Goal: Task Accomplishment & Management: Manage account settings

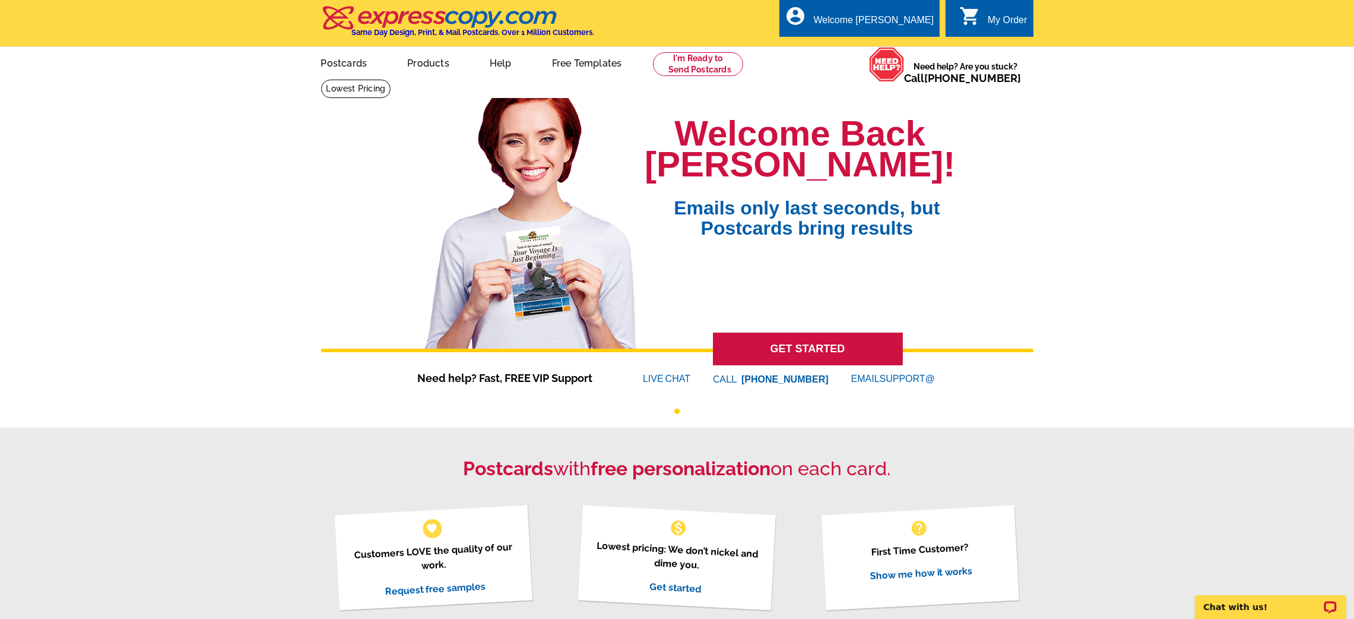
click at [884, 53] on link "My Account" at bounding box center [906, 57] width 46 height 9
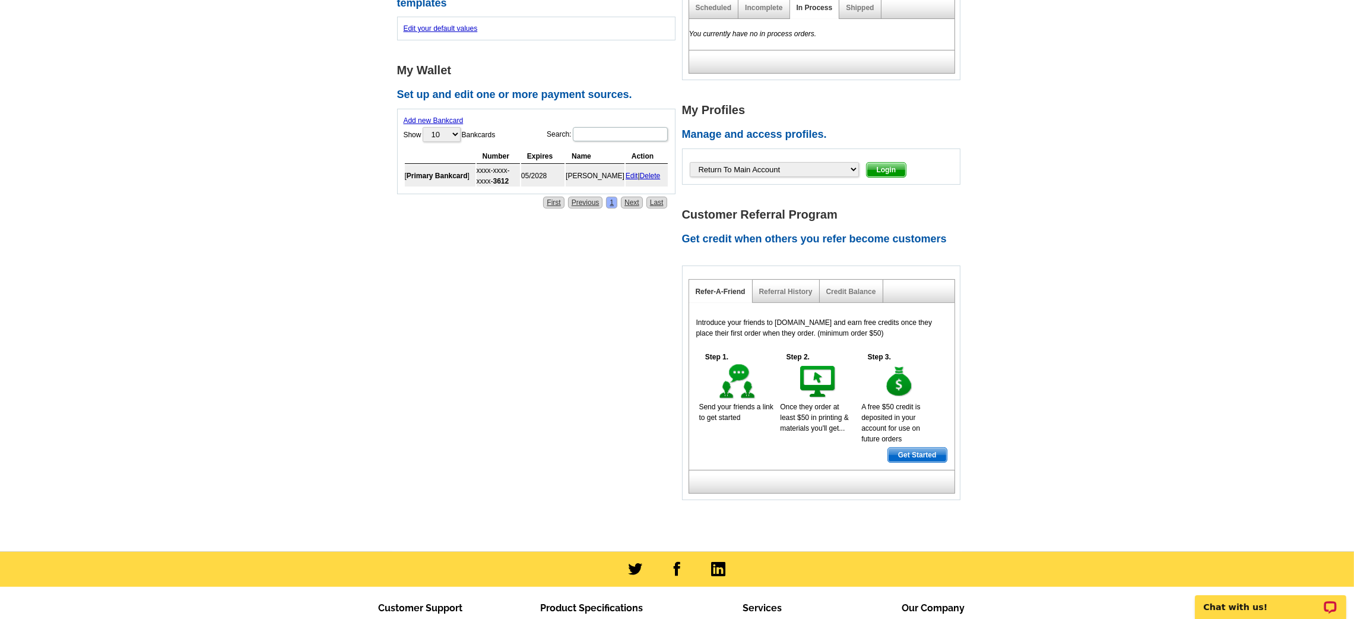
scroll to position [433, 0]
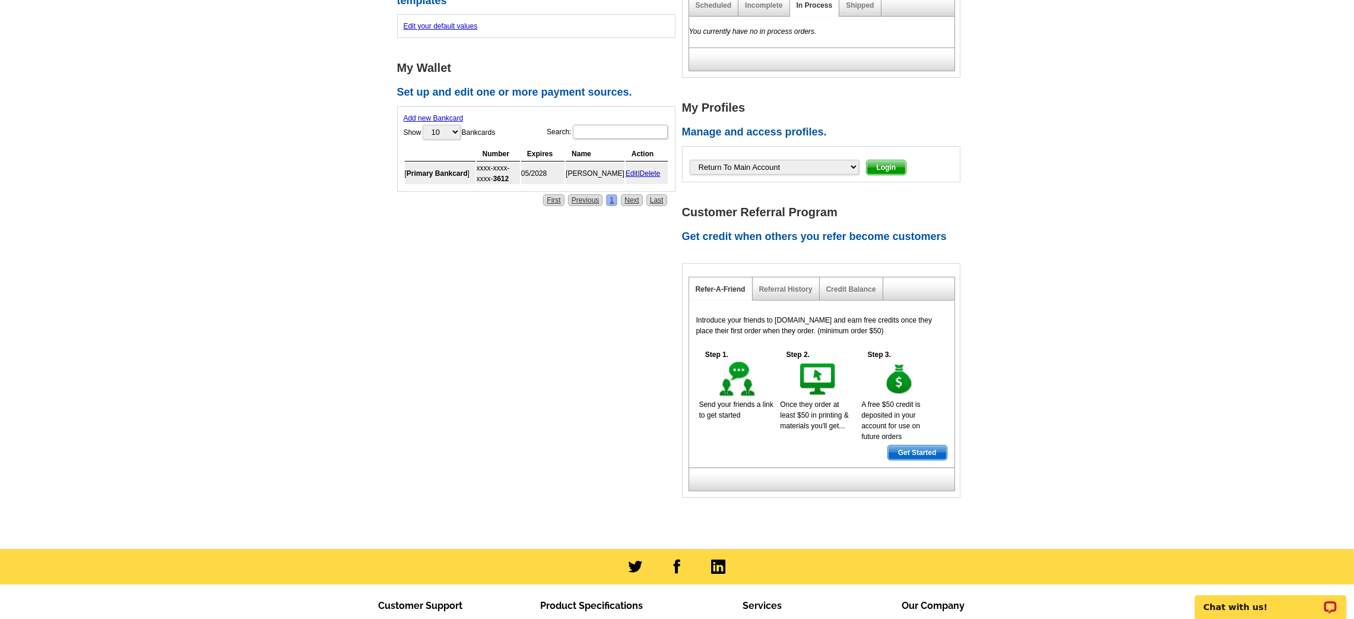
click at [797, 182] on div "Customer Referral Program Get credit when others you refer become customers Ref…" at bounding box center [824, 340] width 285 height 316
click at [782, 169] on select "Return To Main Account Adam-Anderson, Allyson Adams, David Aeschliman, Carolyn …" at bounding box center [774, 167] width 169 height 15
select select "18512279"
click at [690, 160] on select "Return To Main Account Adam-Anderson, Allyson Adams, David Aeschliman, Carolyn …" at bounding box center [774, 167] width 169 height 15
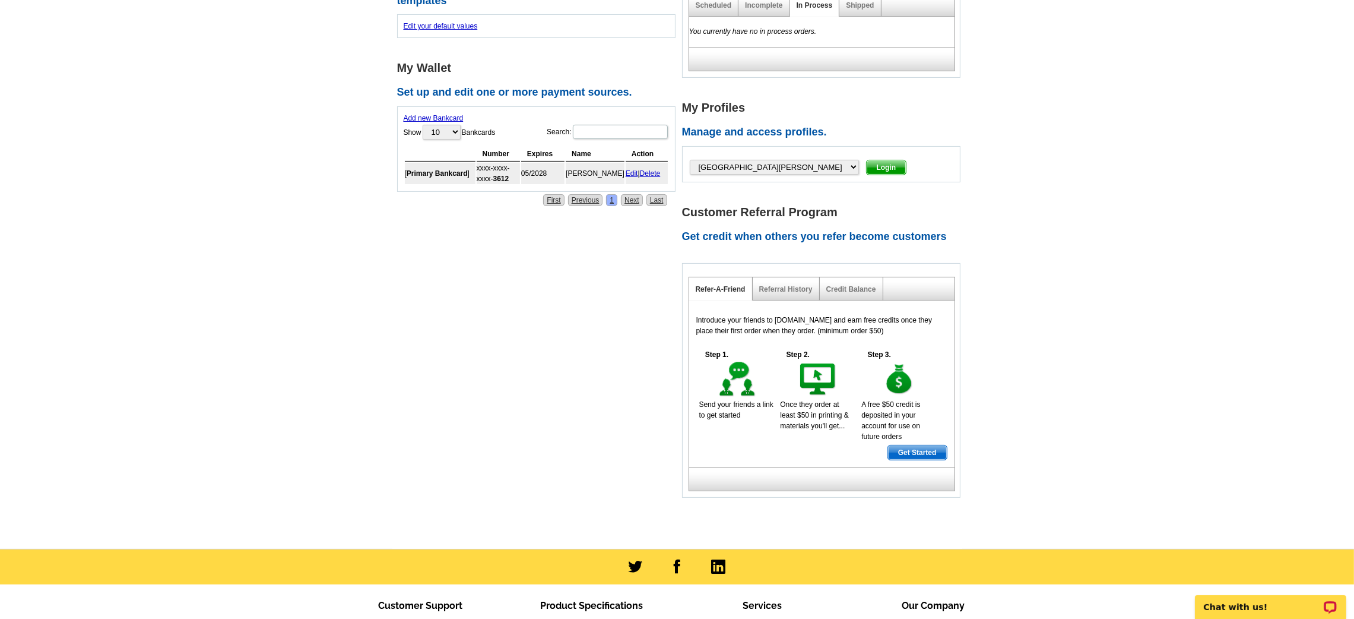
click at [867, 169] on span "Login" at bounding box center [887, 167] width 40 height 14
